Goal: Find specific page/section: Find specific page/section

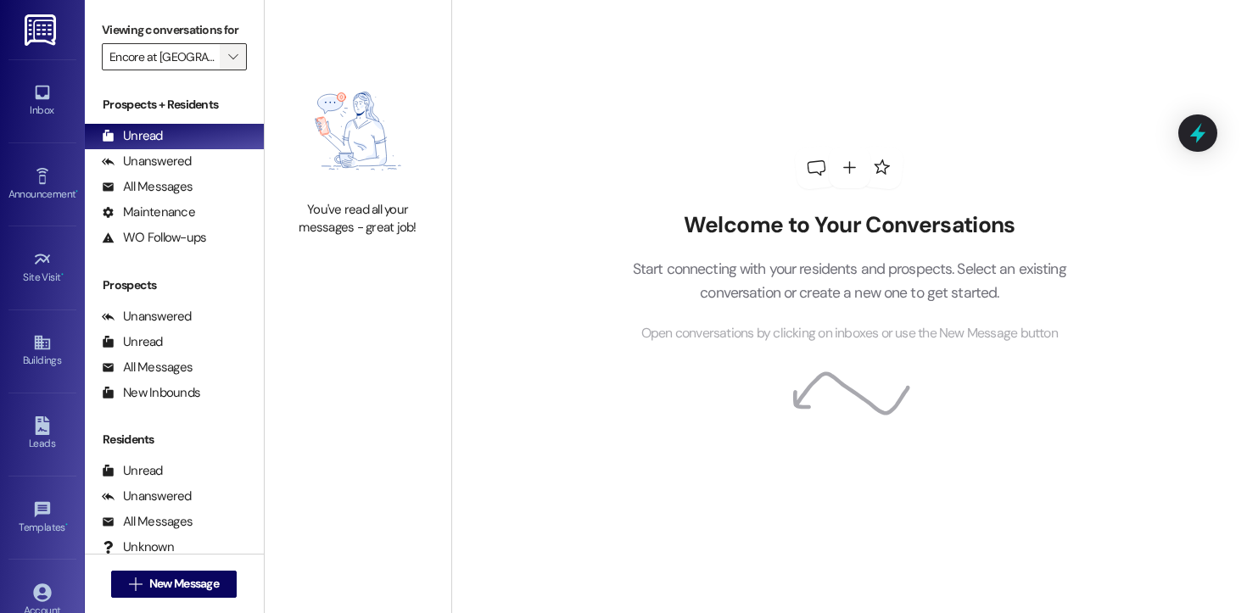
click at [228, 64] on icon "" at bounding box center [232, 57] width 9 height 14
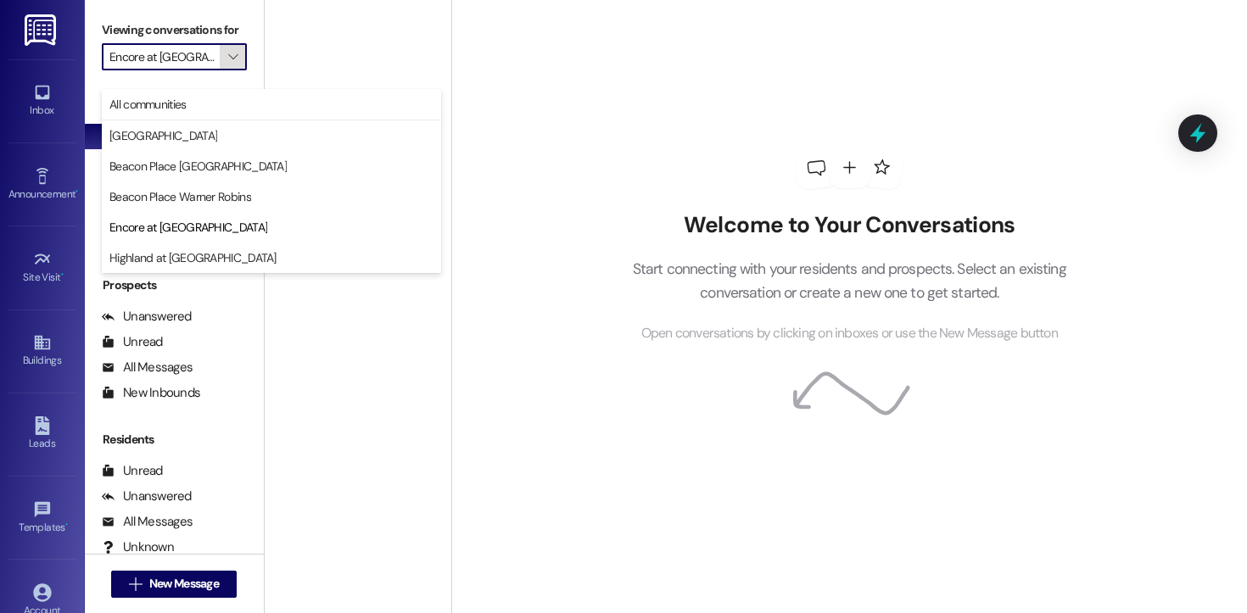
scroll to position [0, 16]
click at [193, 164] on span "Beacon Place [GEOGRAPHIC_DATA]" at bounding box center [197, 166] width 177 height 17
type input "Beacon Place [GEOGRAPHIC_DATA]"
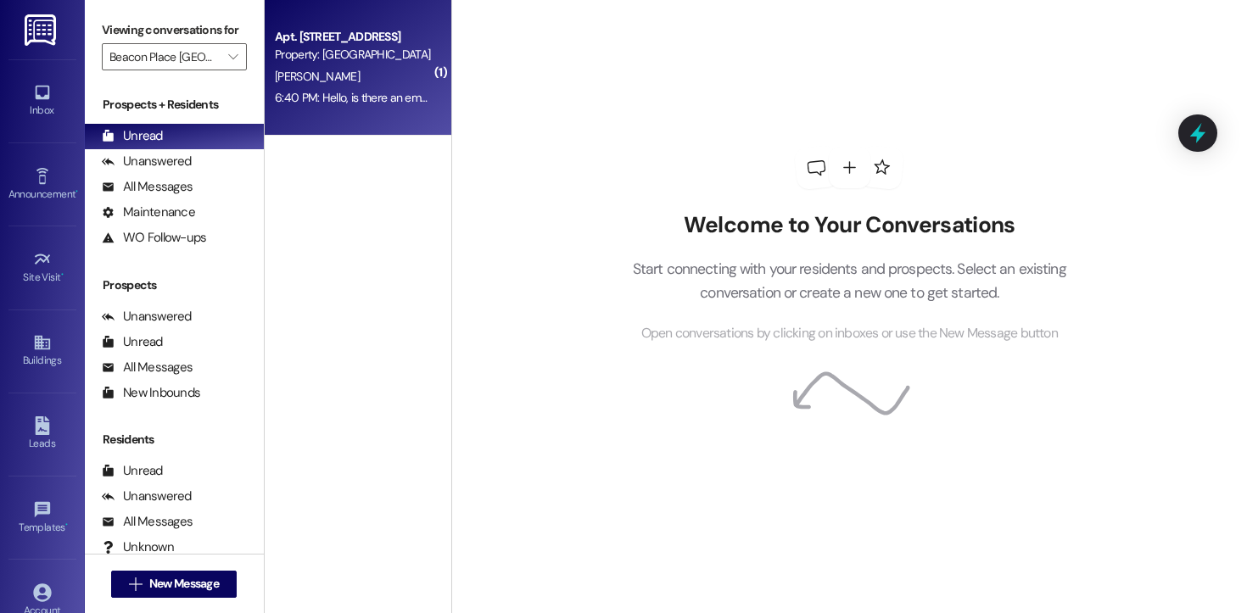
click at [356, 87] on div "[PERSON_NAME]" at bounding box center [353, 76] width 160 height 21
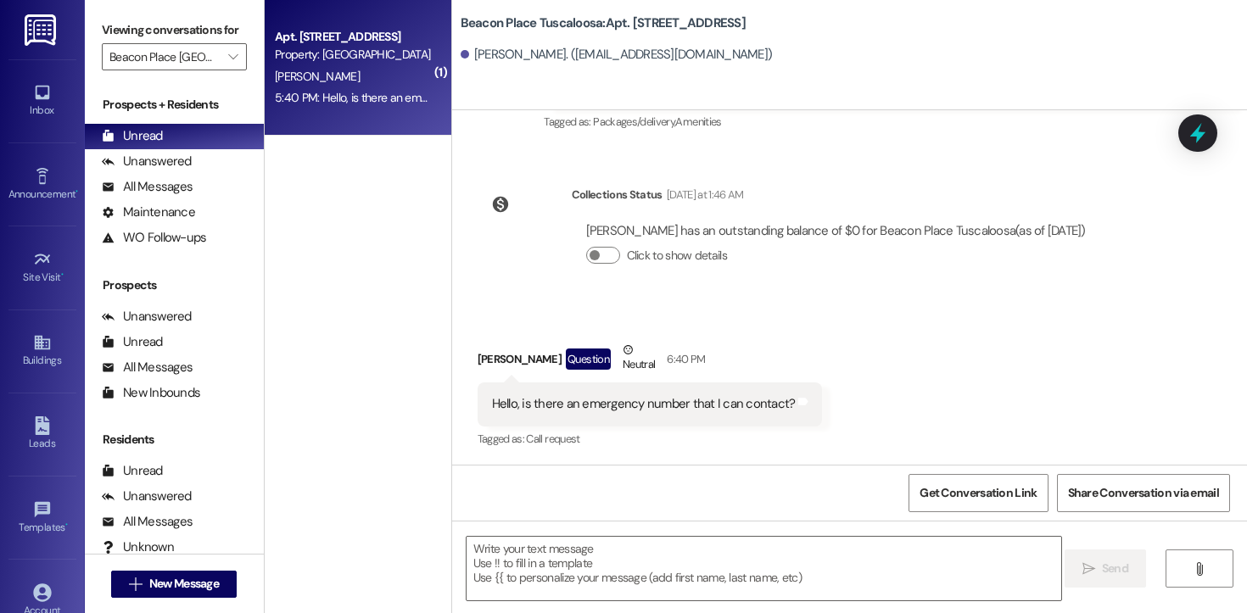
scroll to position [48597, 0]
